Goal: Navigation & Orientation: Understand site structure

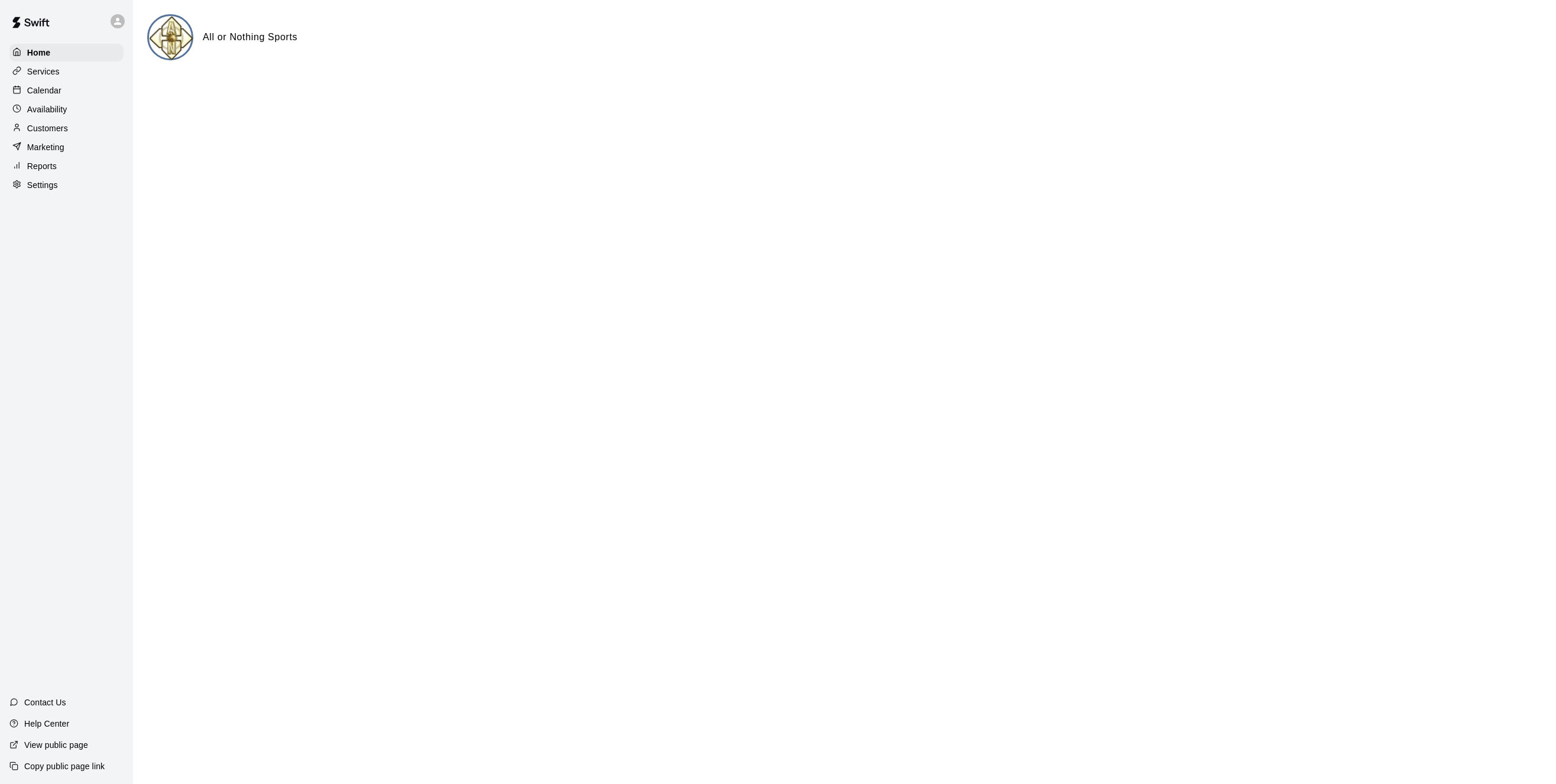
click at [48, 94] on p "Calendar" at bounding box center [44, 90] width 35 height 12
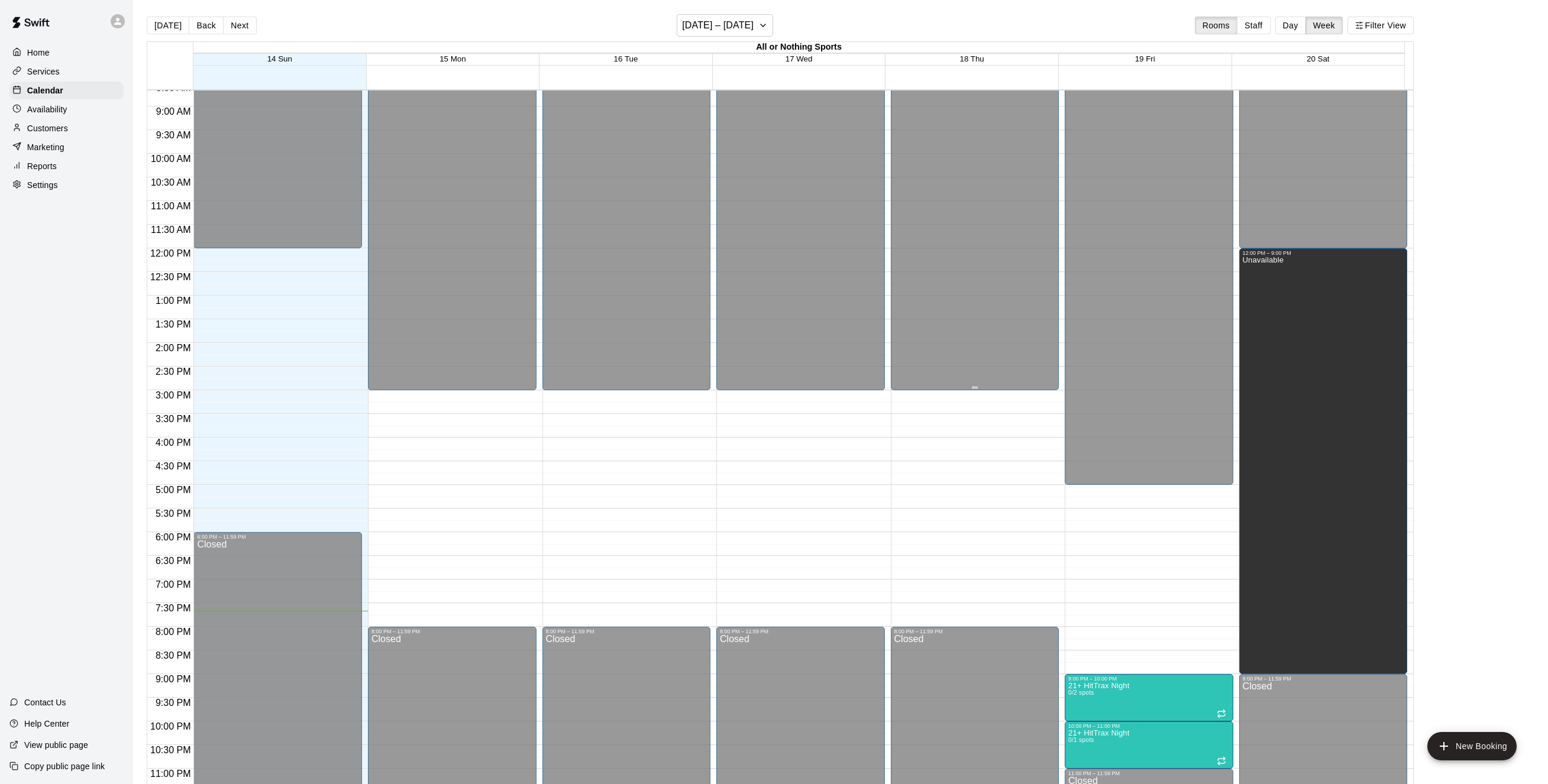
scroll to position [430, 0]
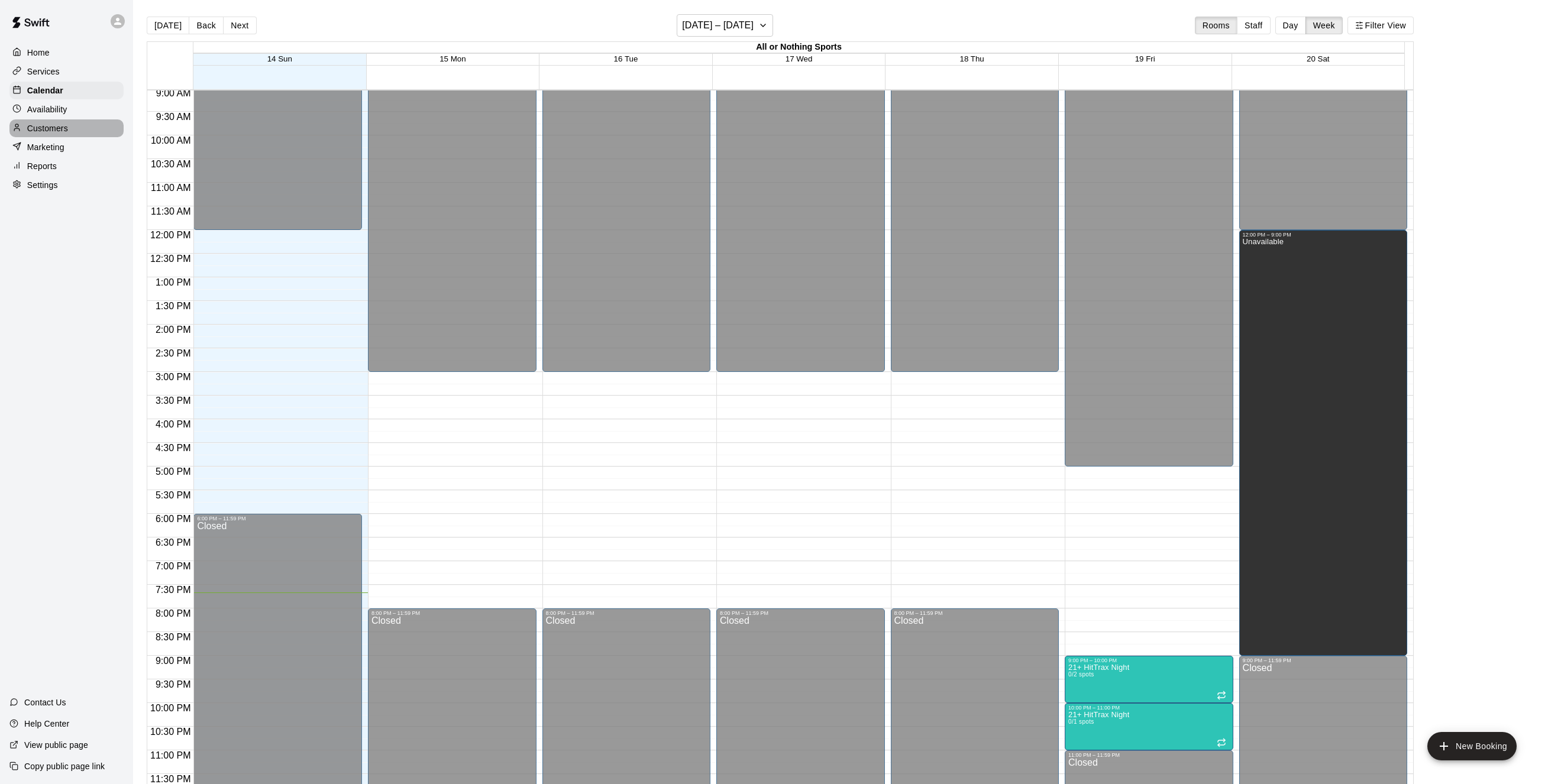
click at [54, 131] on p "Customers" at bounding box center [47, 128] width 41 height 12
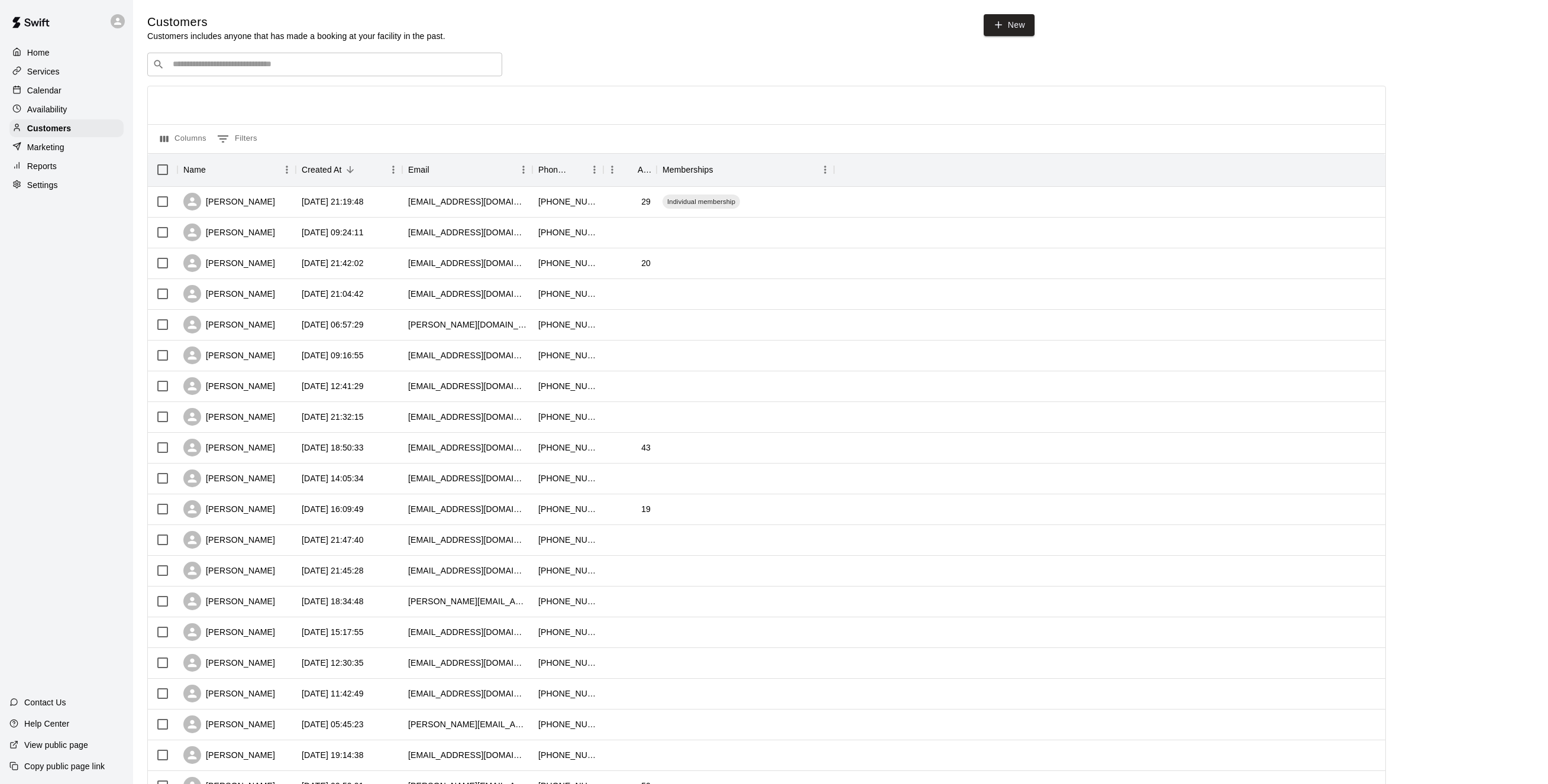
click at [51, 108] on p "Availability" at bounding box center [47, 109] width 40 height 12
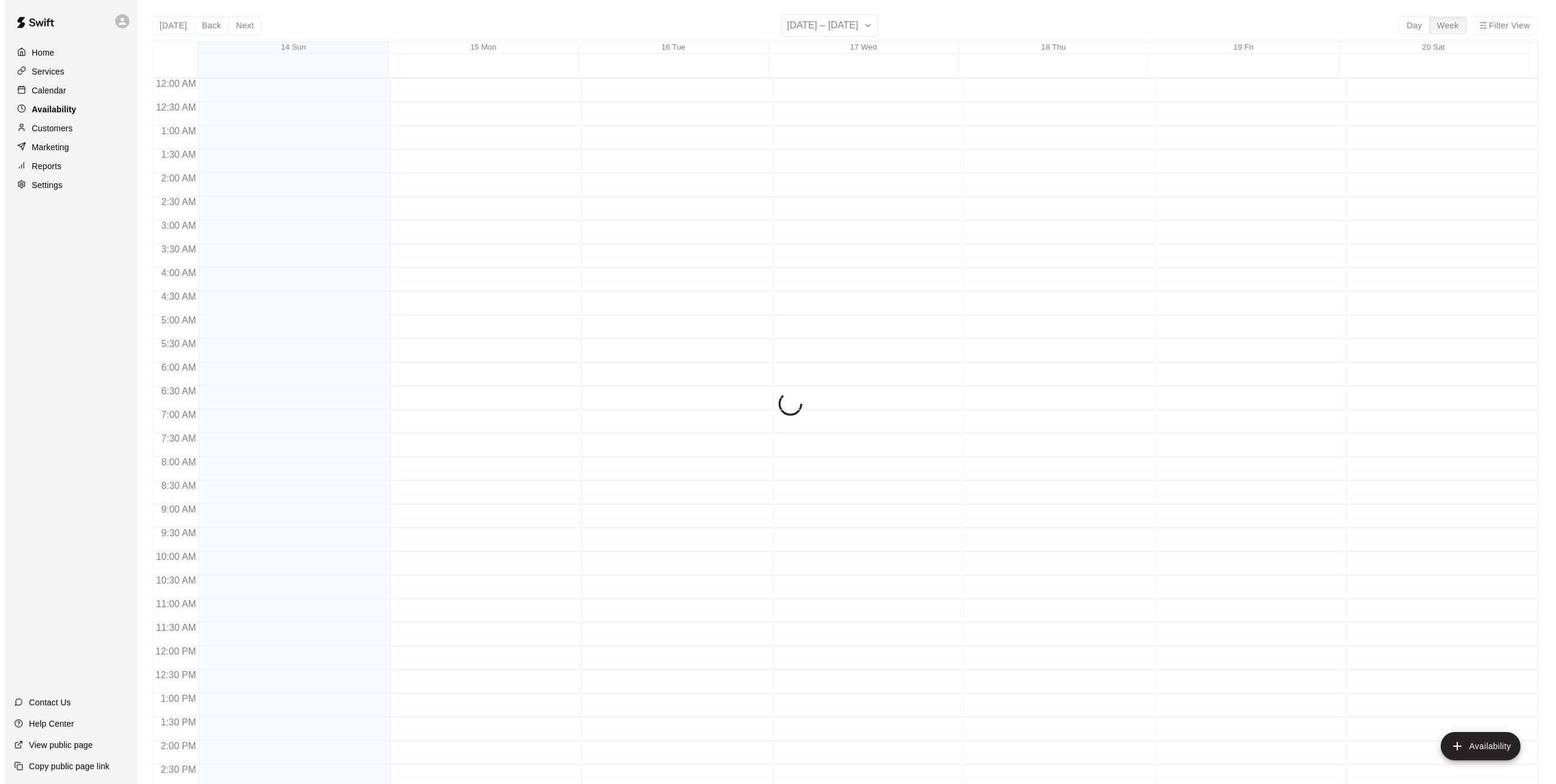
scroll to position [417, 0]
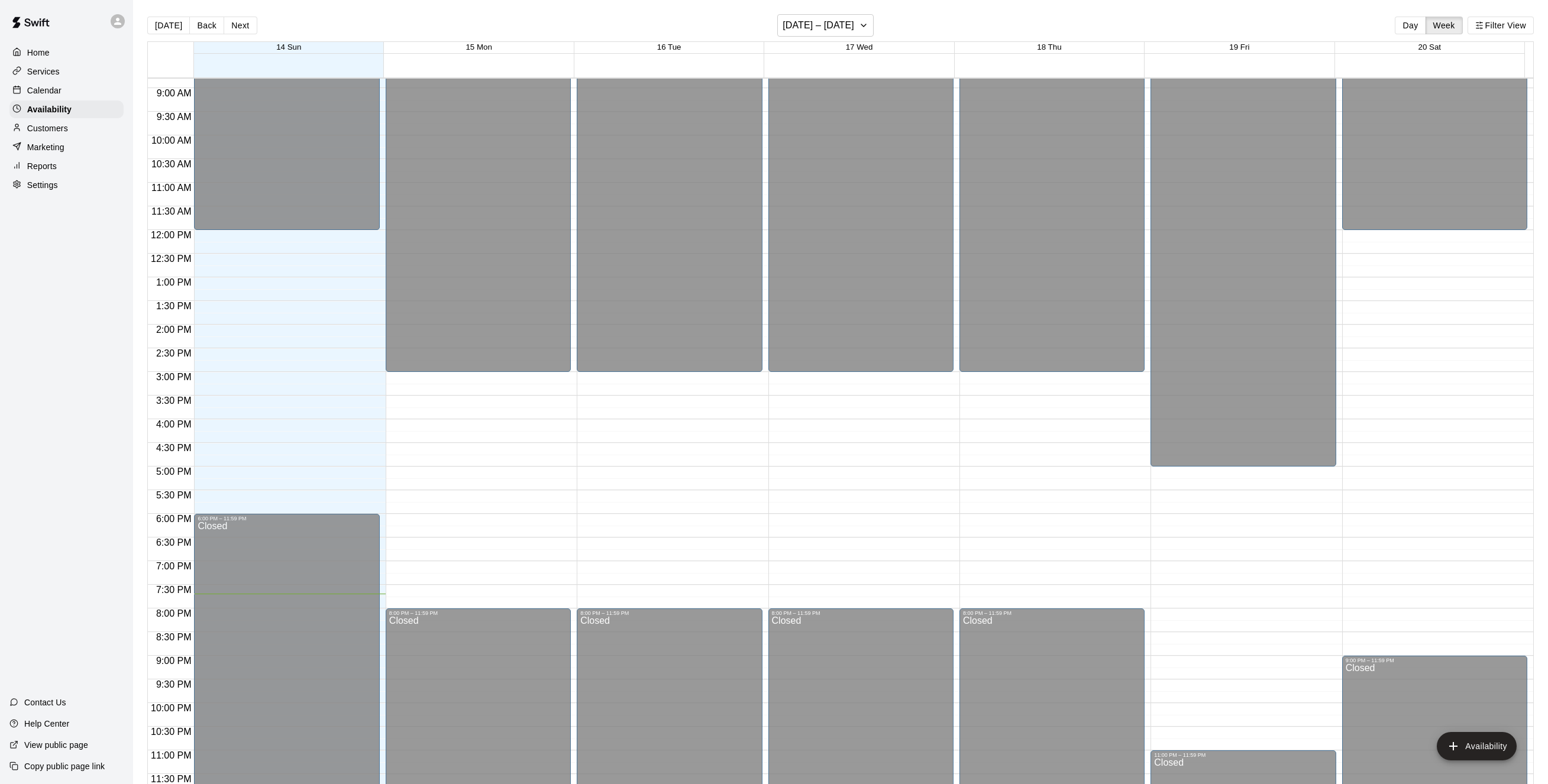
click at [36, 69] on p "Services" at bounding box center [43, 71] width 33 height 12
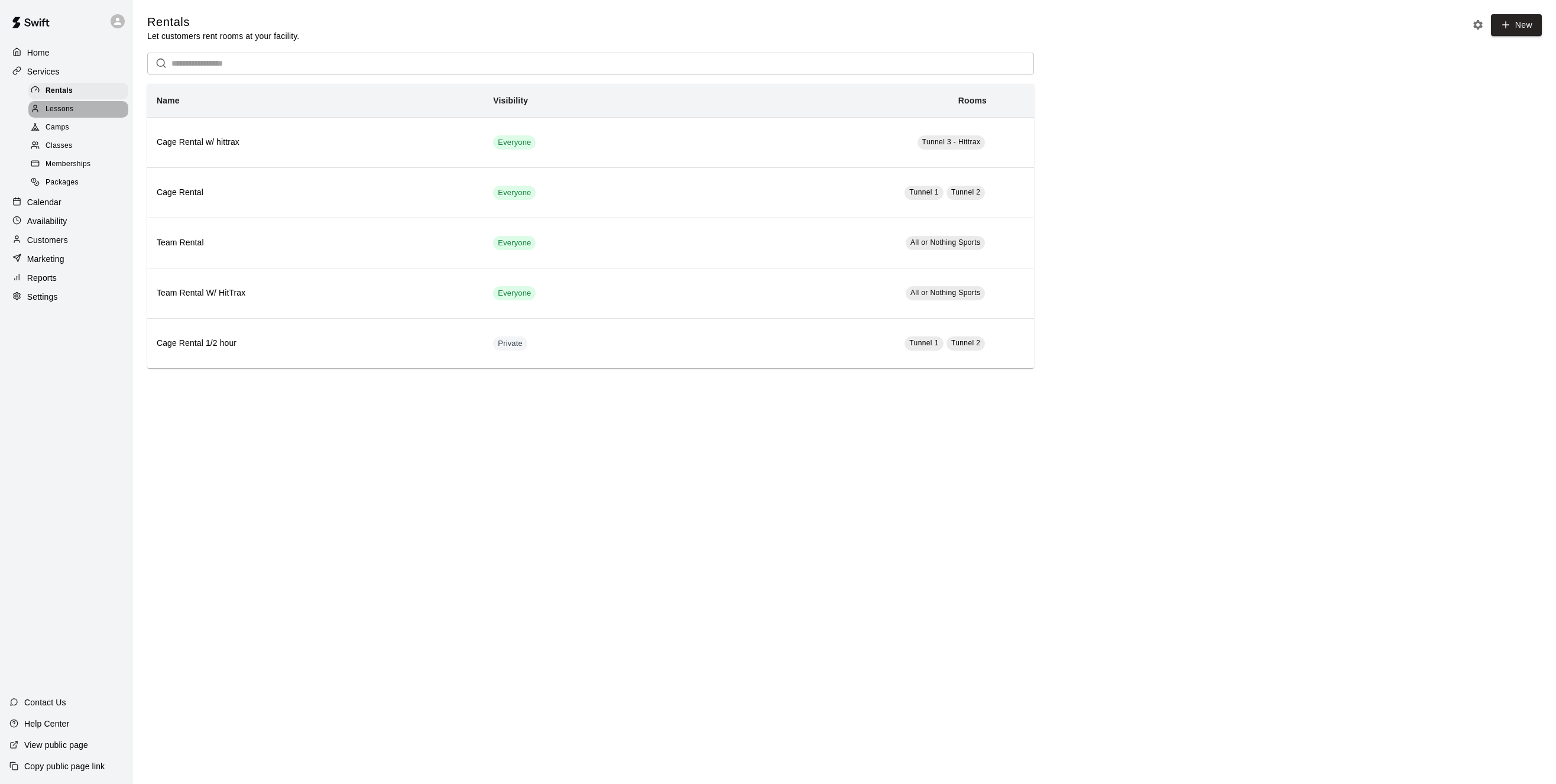
click at [72, 109] on span "Lessons" at bounding box center [60, 109] width 28 height 12
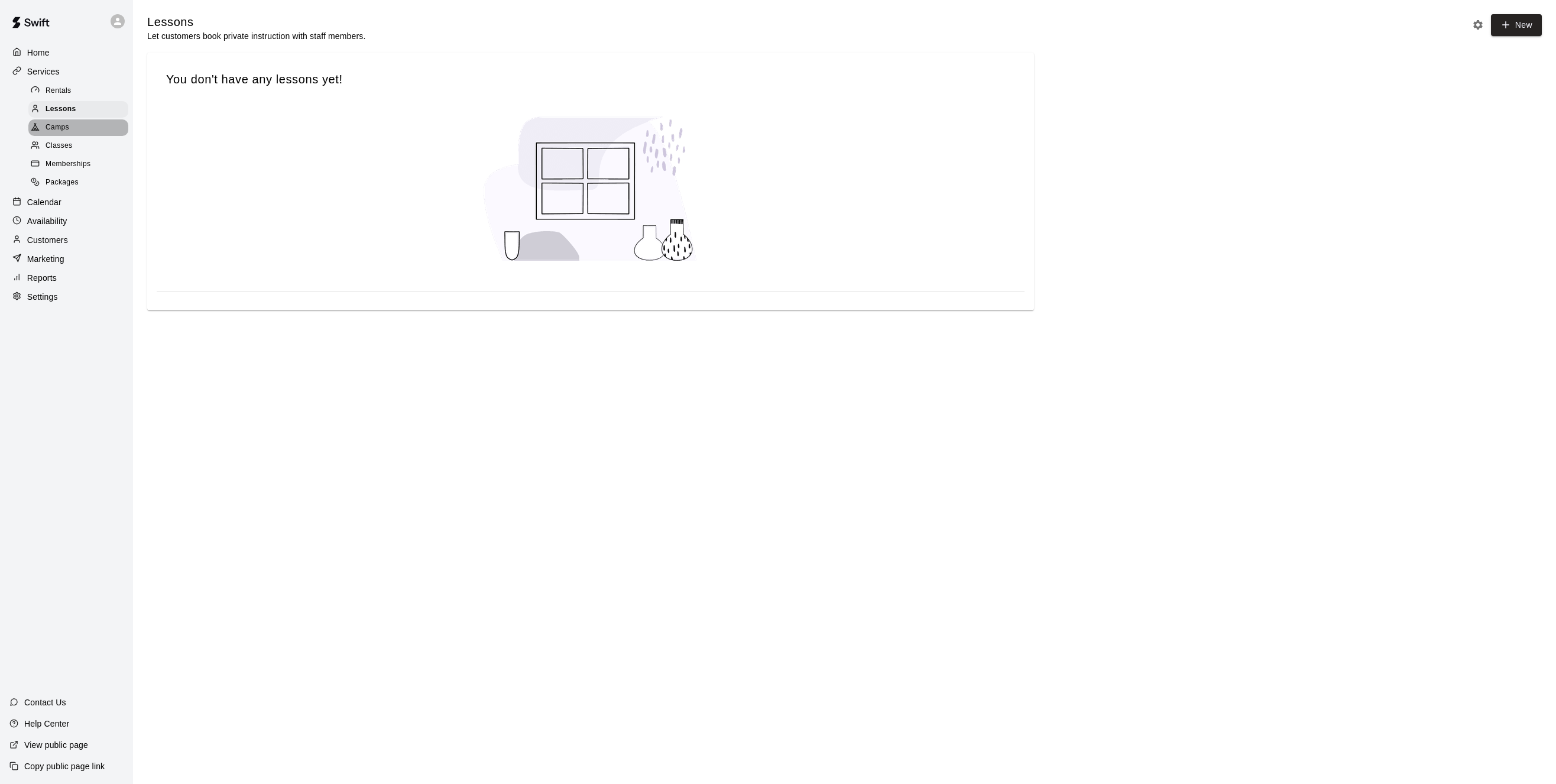
click at [60, 132] on span "Camps" at bounding box center [57, 128] width 23 height 12
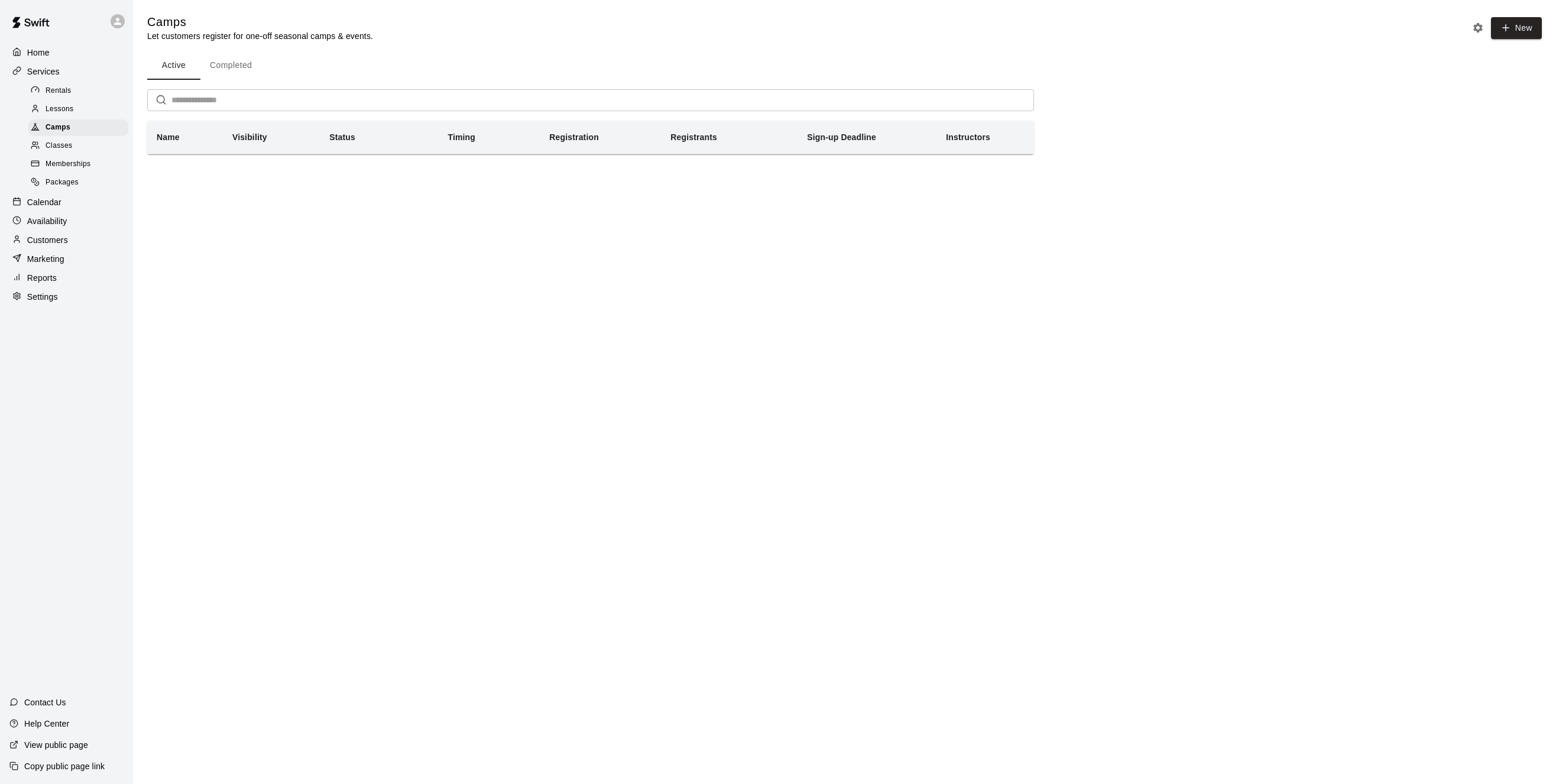
click at [237, 65] on button "Completed" at bounding box center [231, 65] width 61 height 28
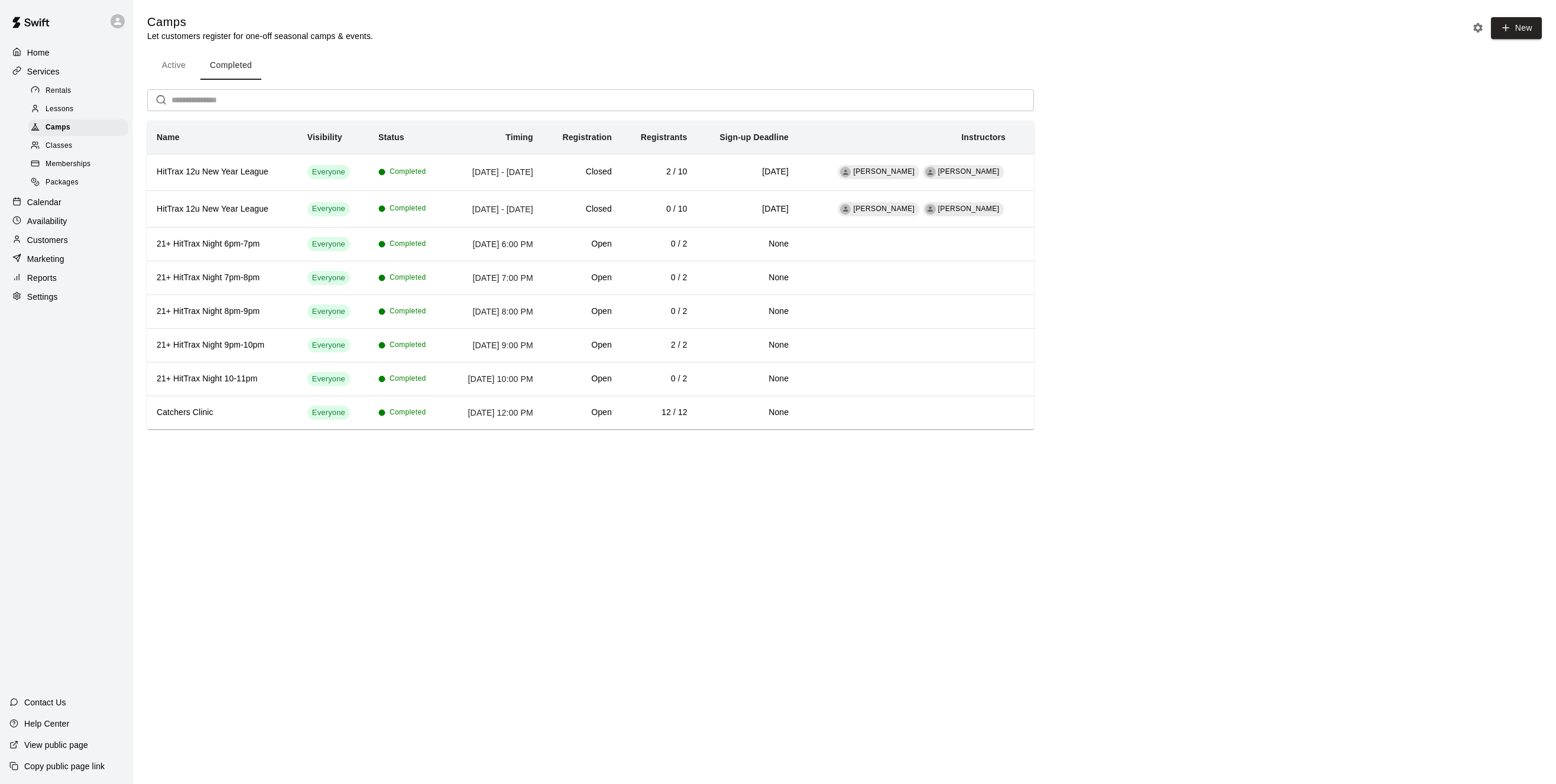
click at [179, 64] on button "Active" at bounding box center [174, 65] width 53 height 28
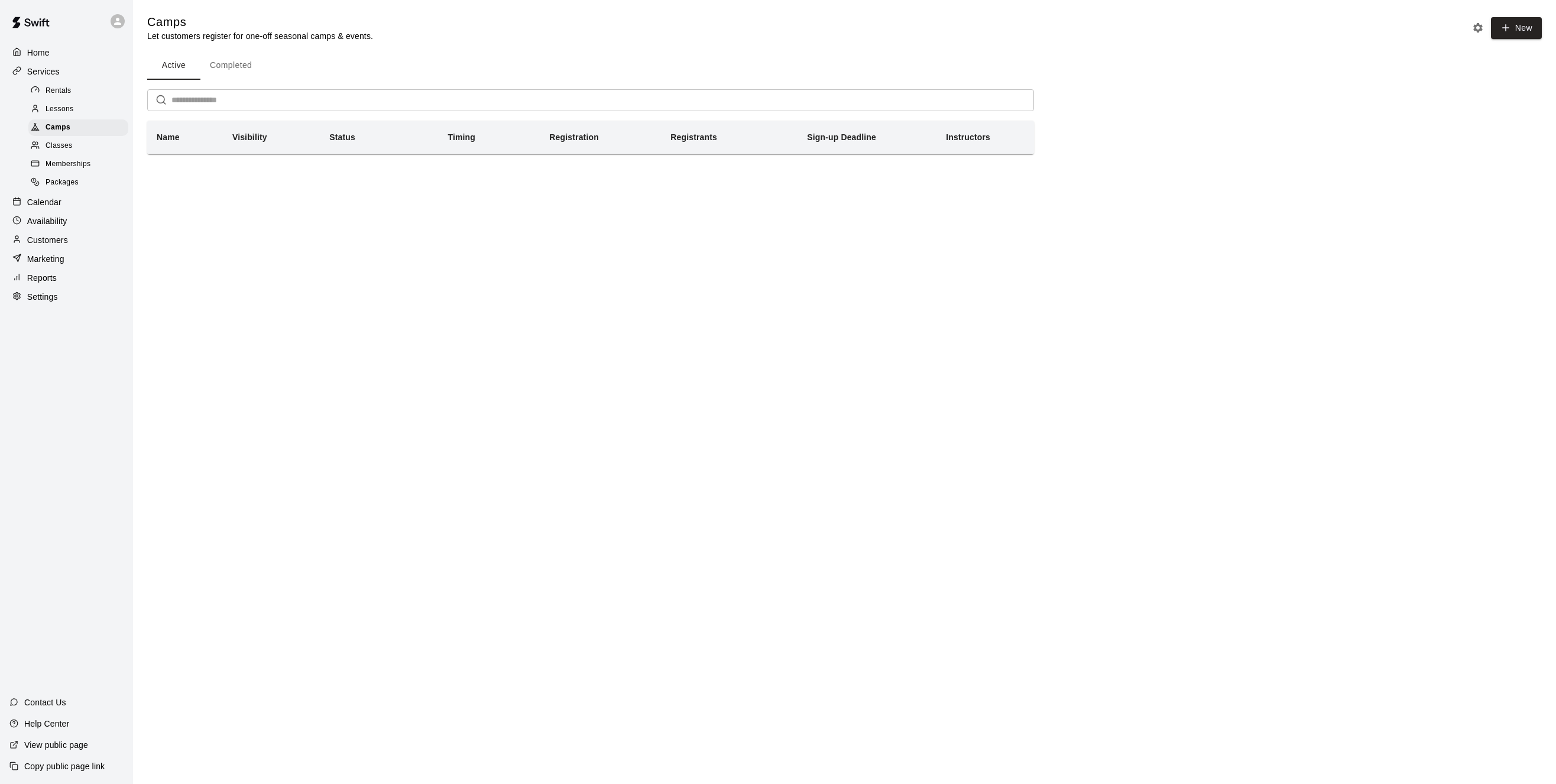
click at [56, 147] on span "Classes" at bounding box center [59, 145] width 27 height 12
click at [234, 65] on button "Completed" at bounding box center [231, 65] width 61 height 28
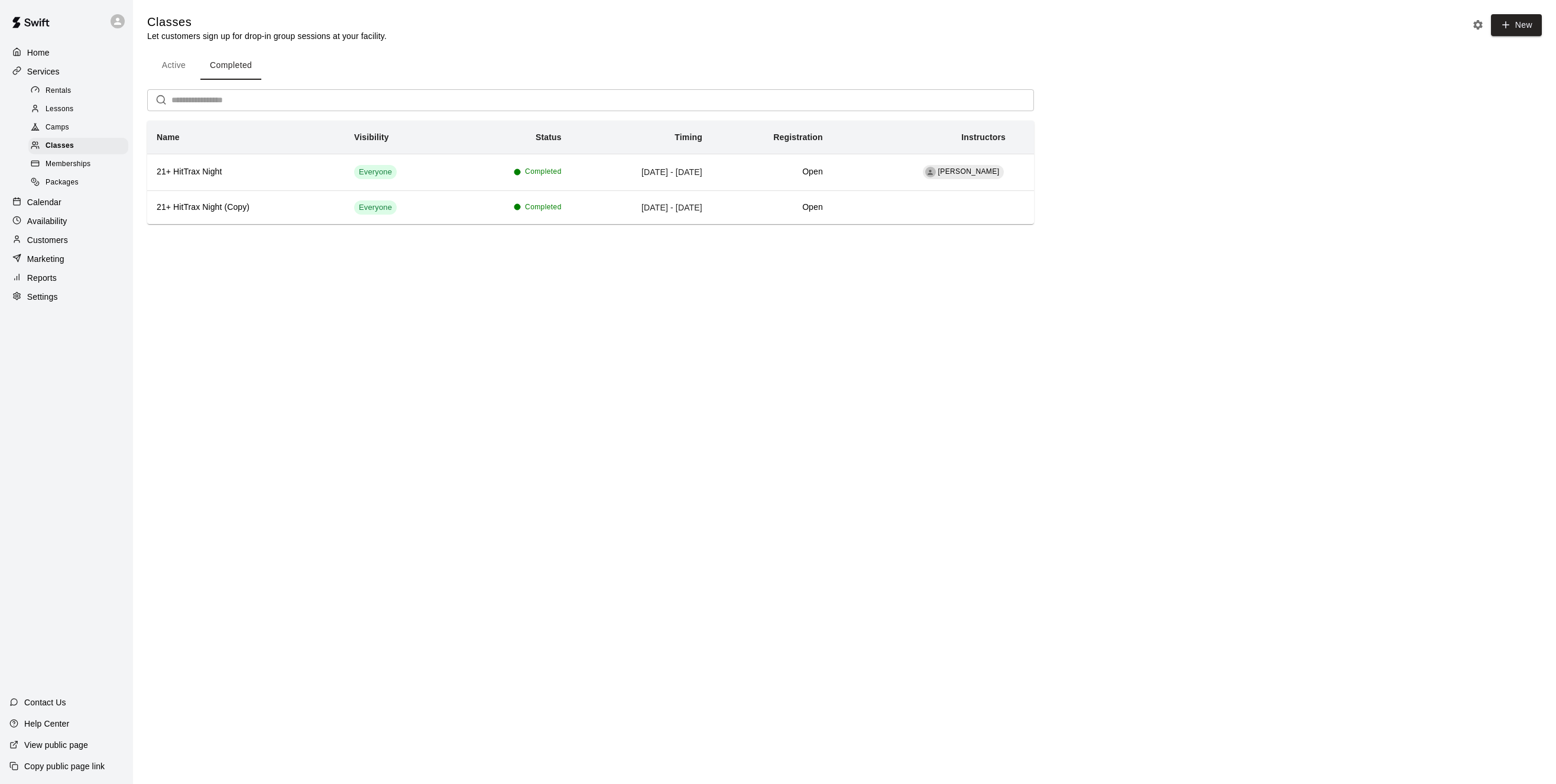
click at [181, 65] on button "Active" at bounding box center [174, 65] width 53 height 28
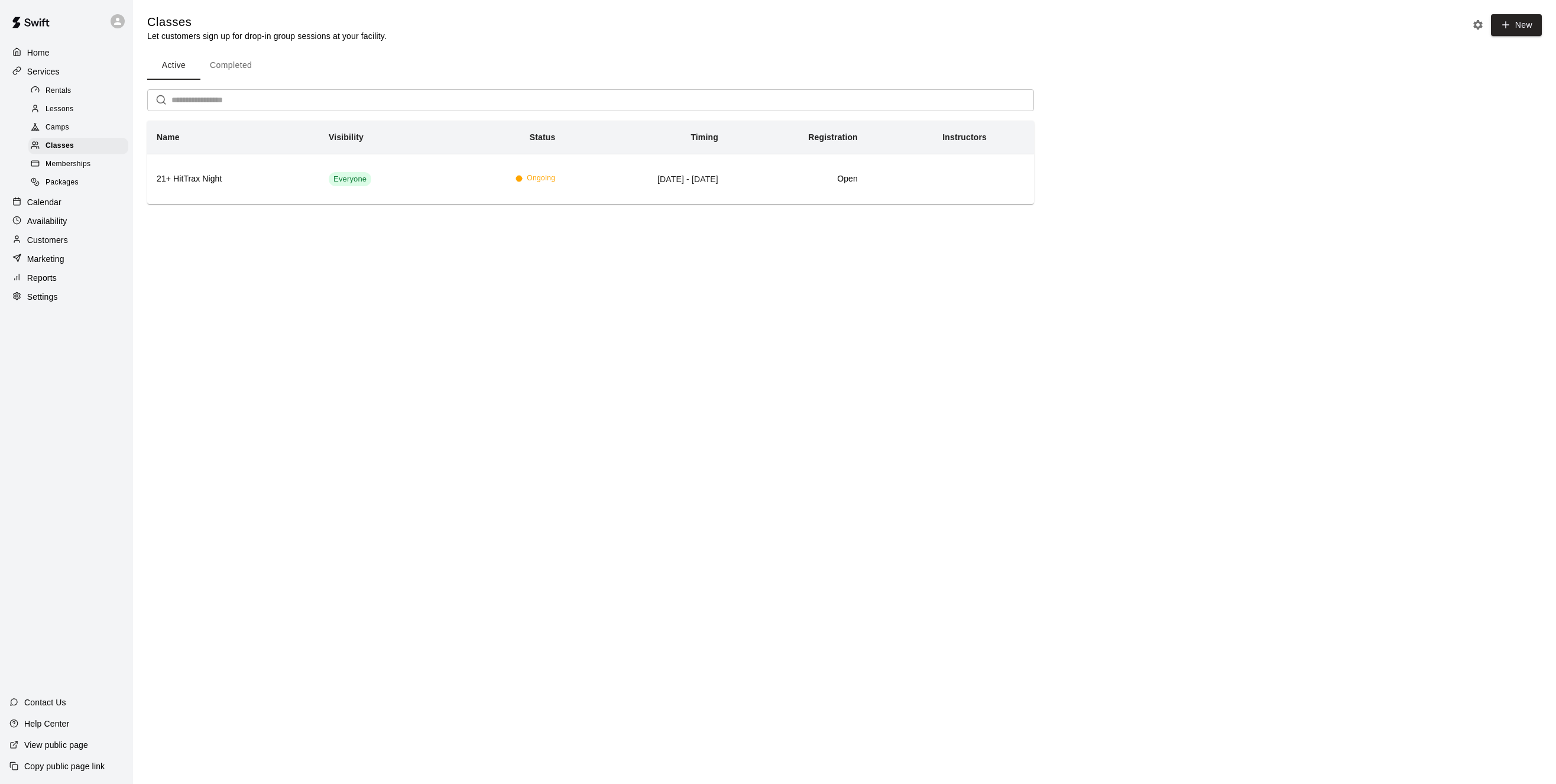
click at [60, 89] on span "Rentals" at bounding box center [59, 91] width 26 height 12
